Goal: Check status: Check status

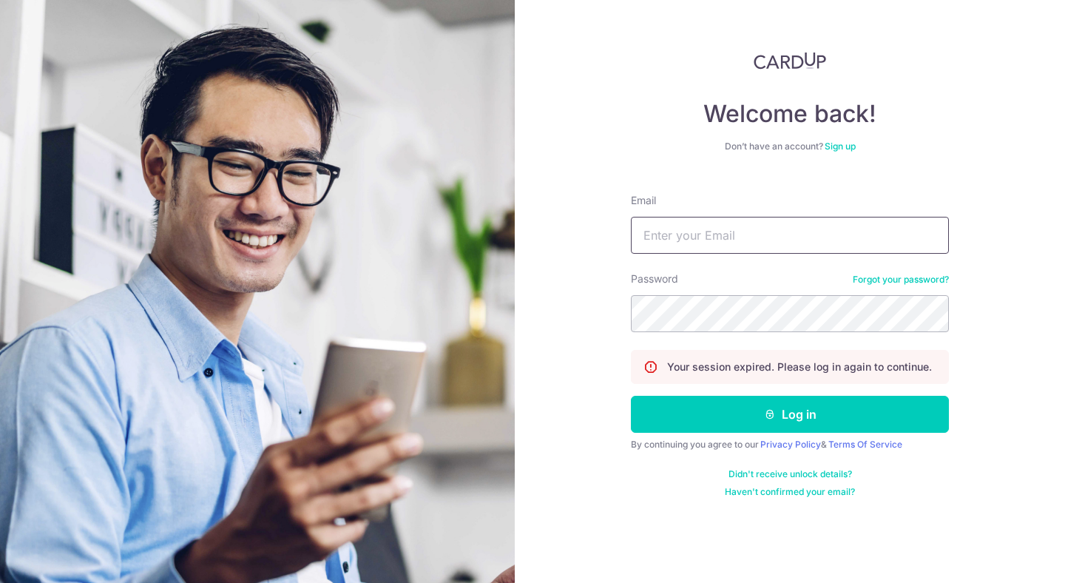
click at [726, 245] on input "Email" at bounding box center [790, 235] width 318 height 37
type input "[EMAIL_ADDRESS][DOMAIN_NAME]"
click at [751, 432] on form "Email [EMAIL_ADDRESS][DOMAIN_NAME] Password Forgot your password? Your session …" at bounding box center [790, 340] width 318 height 316
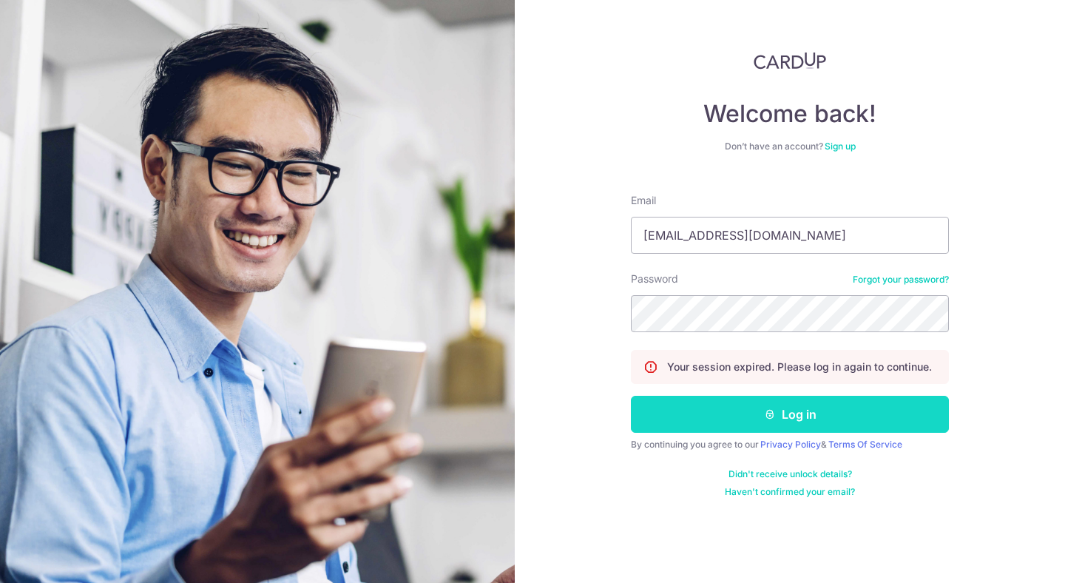
click at [753, 427] on button "Log in" at bounding box center [790, 414] width 318 height 37
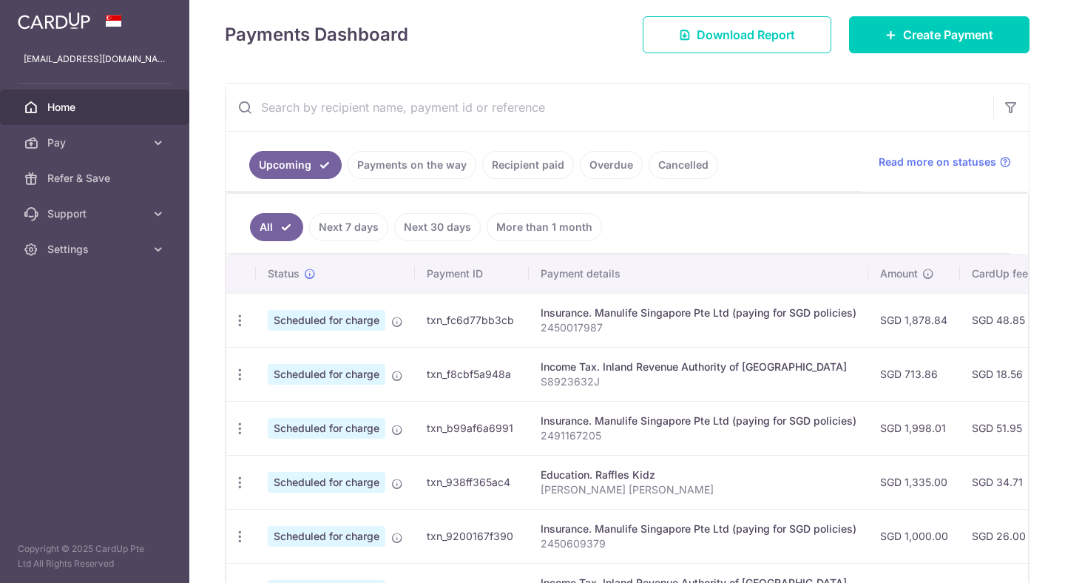
scroll to position [217, 0]
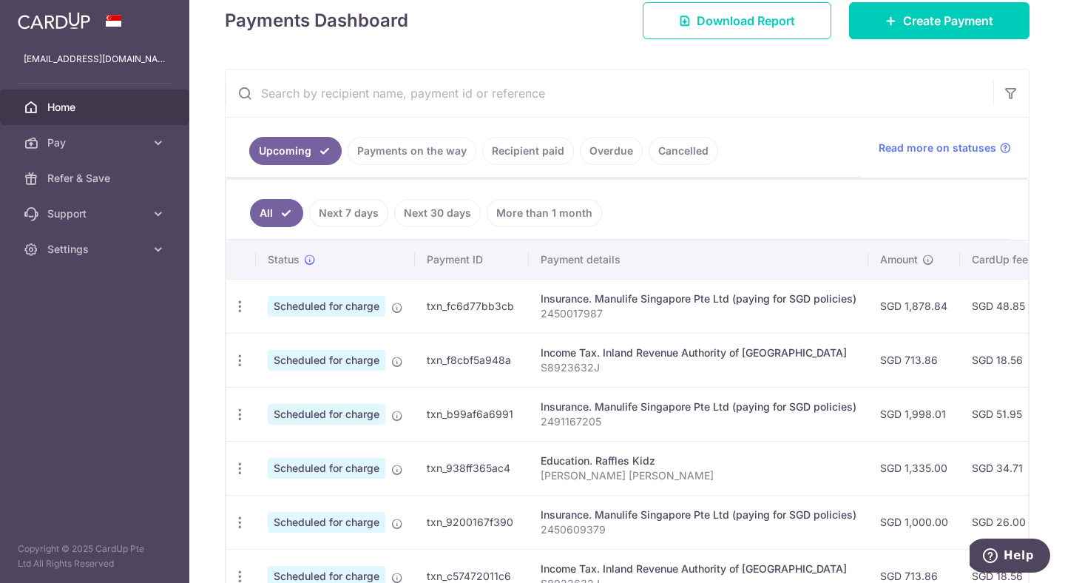
click at [444, 151] on link "Payments on the way" at bounding box center [411, 151] width 129 height 28
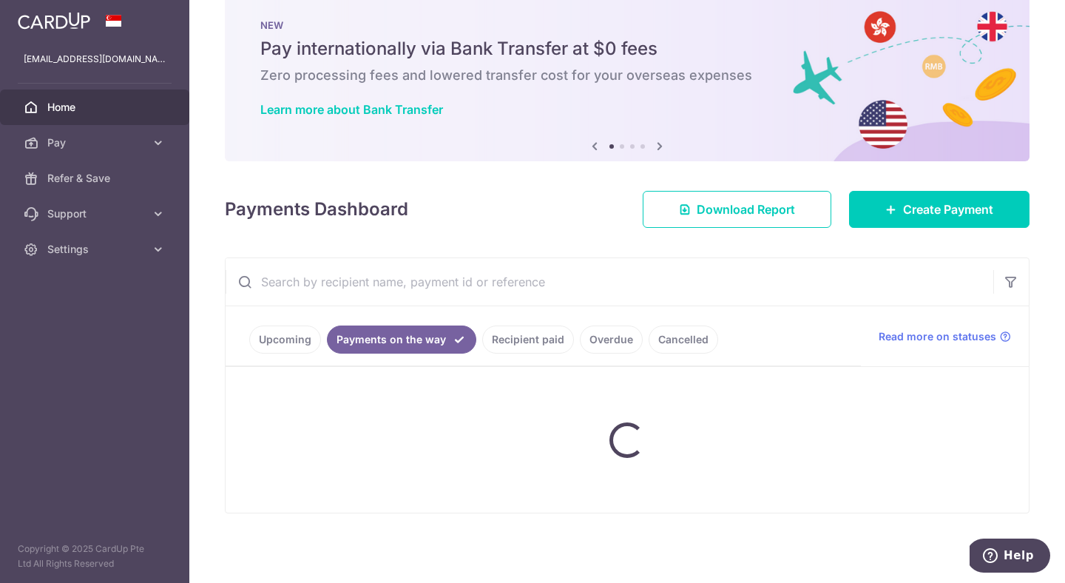
scroll to position [77, 0]
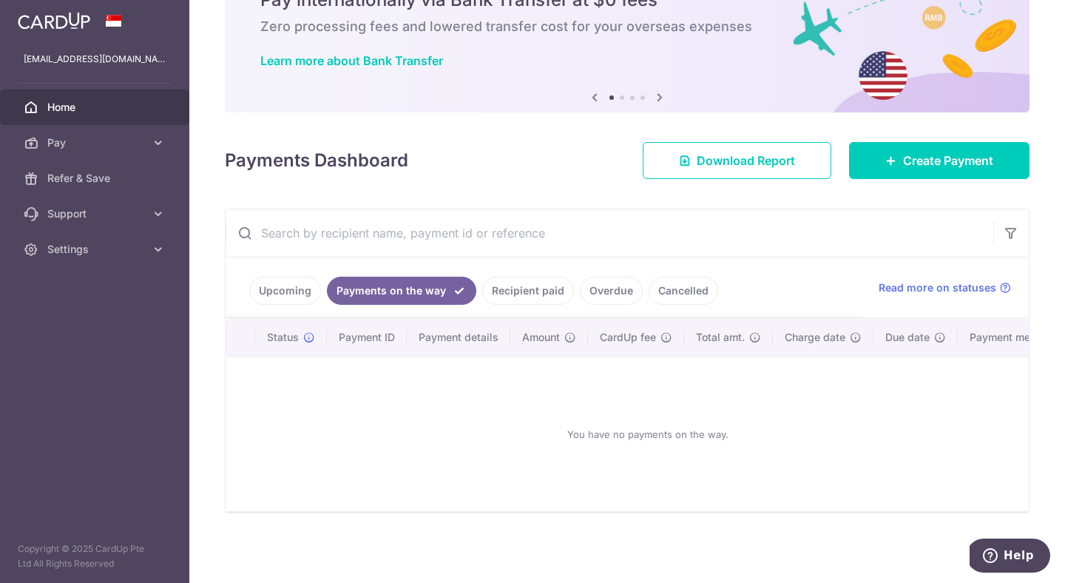
click at [509, 300] on link "Recipient paid" at bounding box center [528, 290] width 92 height 28
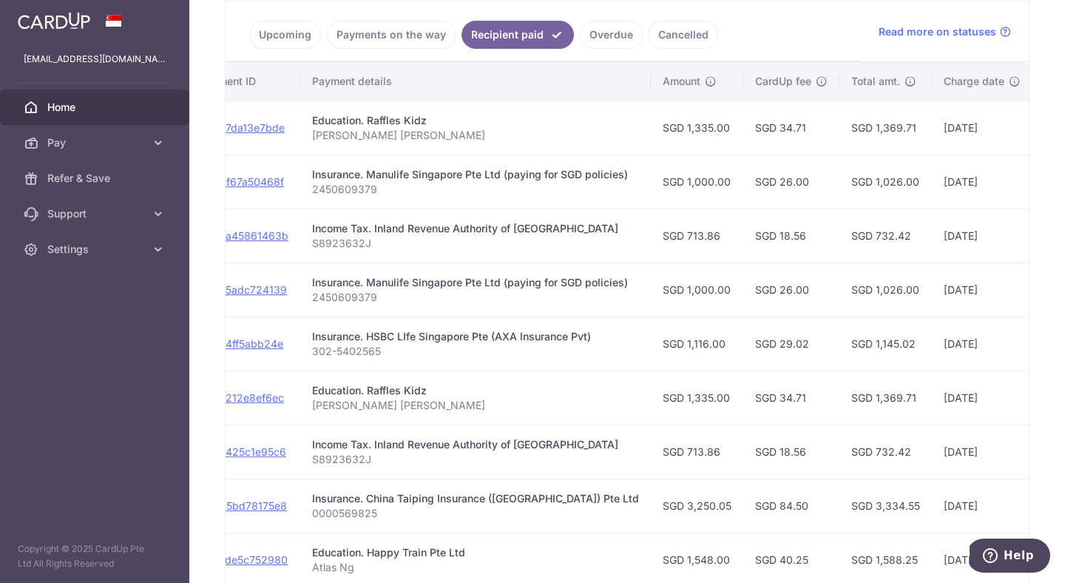
scroll to position [333, 0]
click at [276, 21] on link "Upcoming" at bounding box center [285, 34] width 72 height 28
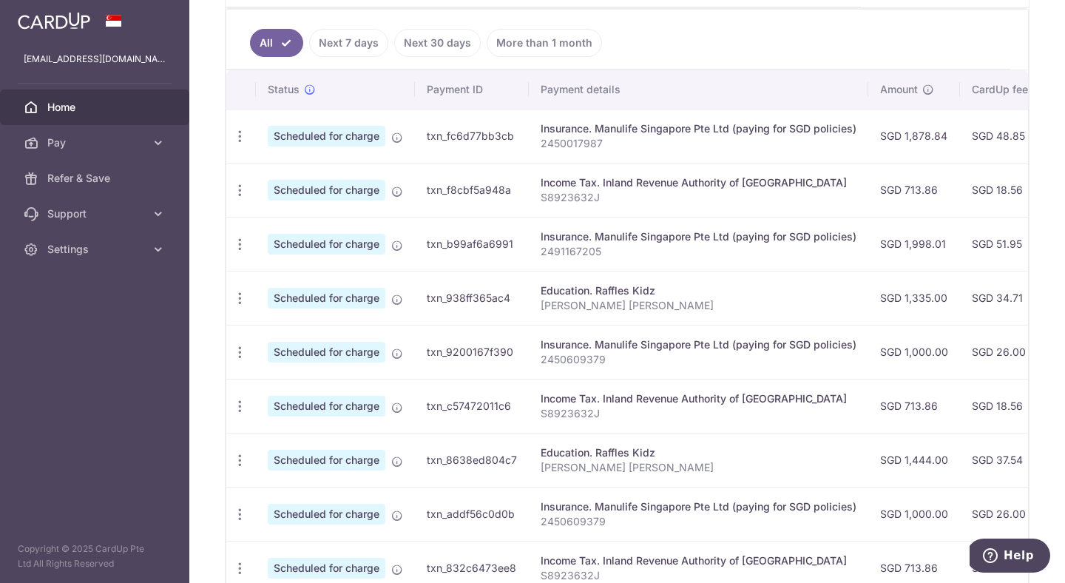
scroll to position [381, 0]
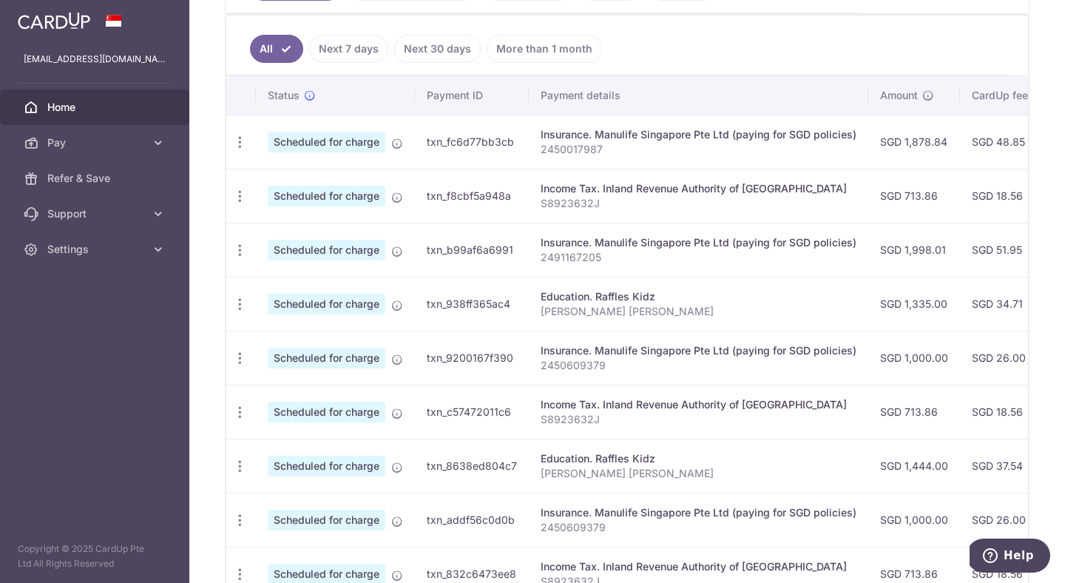
click at [922, 145] on td "SGD 1,878.84" at bounding box center [914, 142] width 92 height 54
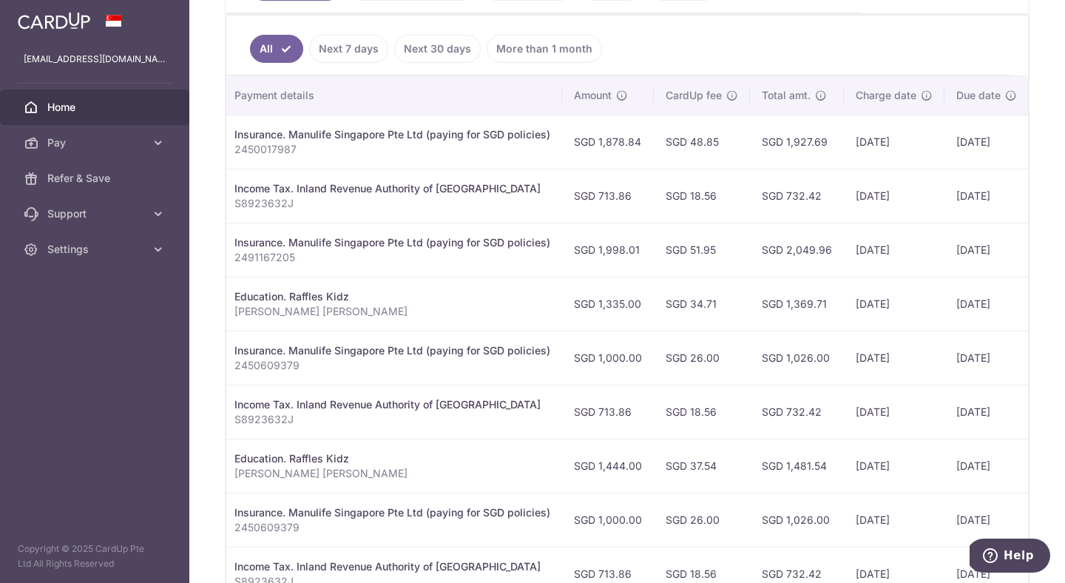
scroll to position [0, 0]
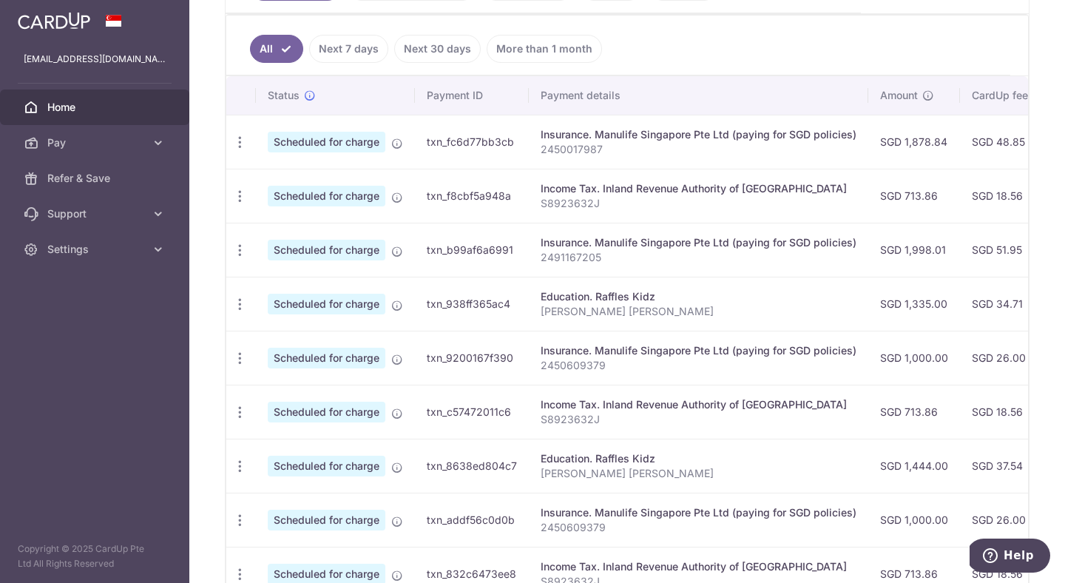
click at [924, 251] on td "SGD 1,998.01" at bounding box center [914, 250] width 92 height 54
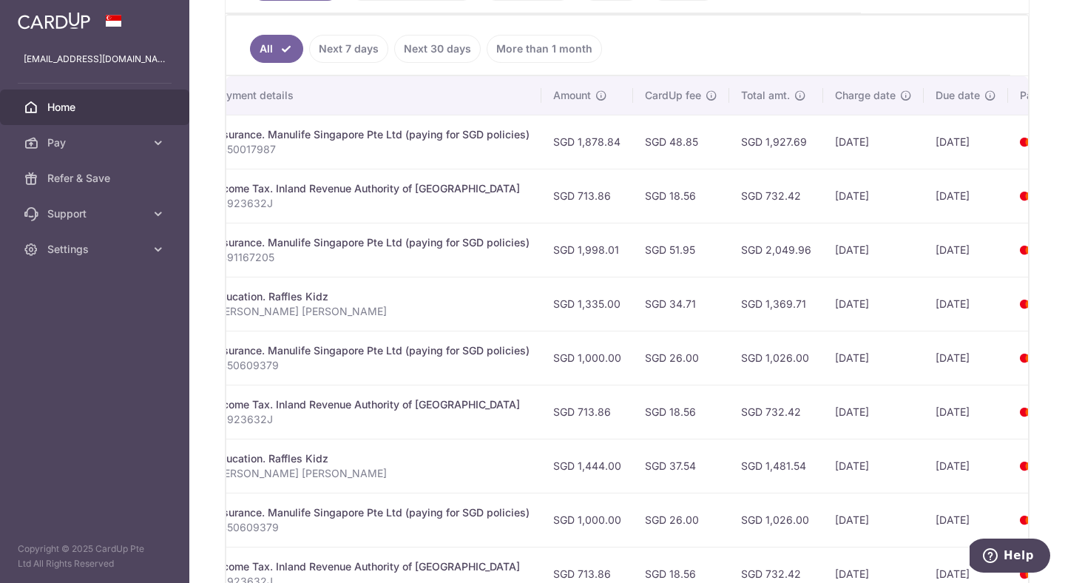
scroll to position [0, 329]
